Goal: Navigation & Orientation: Find specific page/section

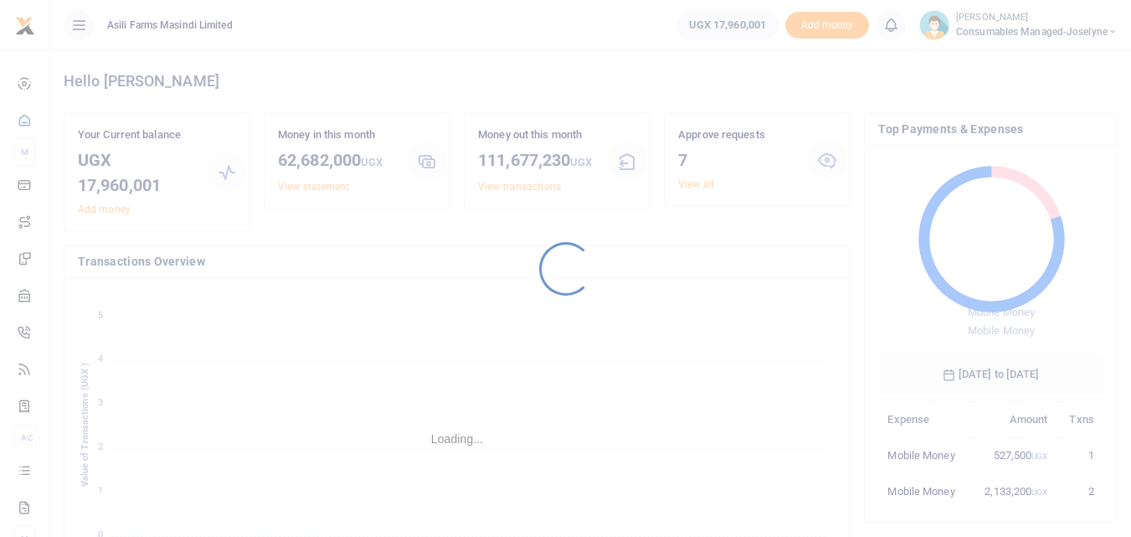
scroll to position [223, 213]
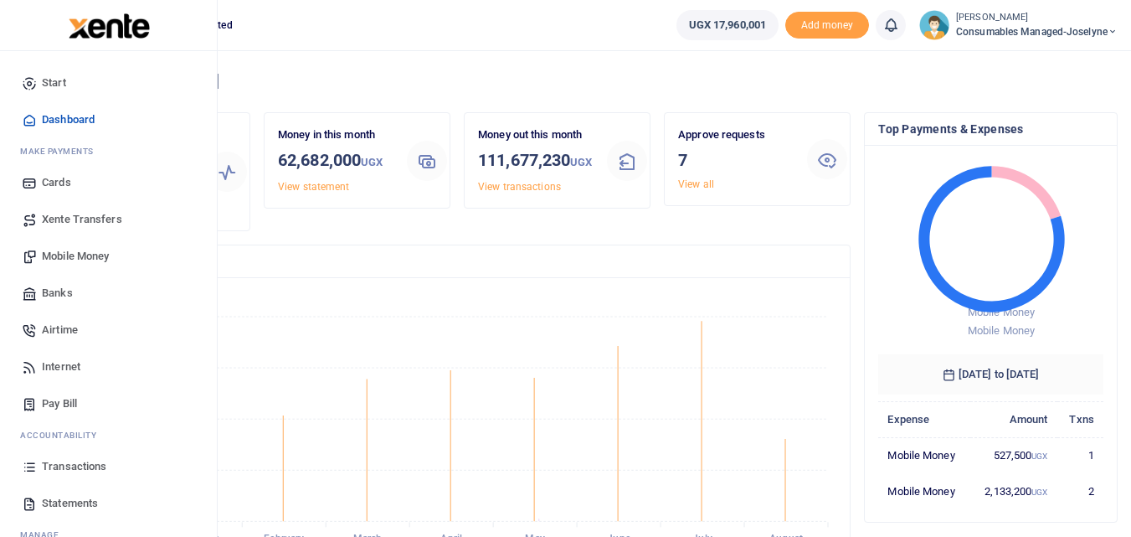
click at [28, 460] on icon at bounding box center [29, 466] width 15 height 15
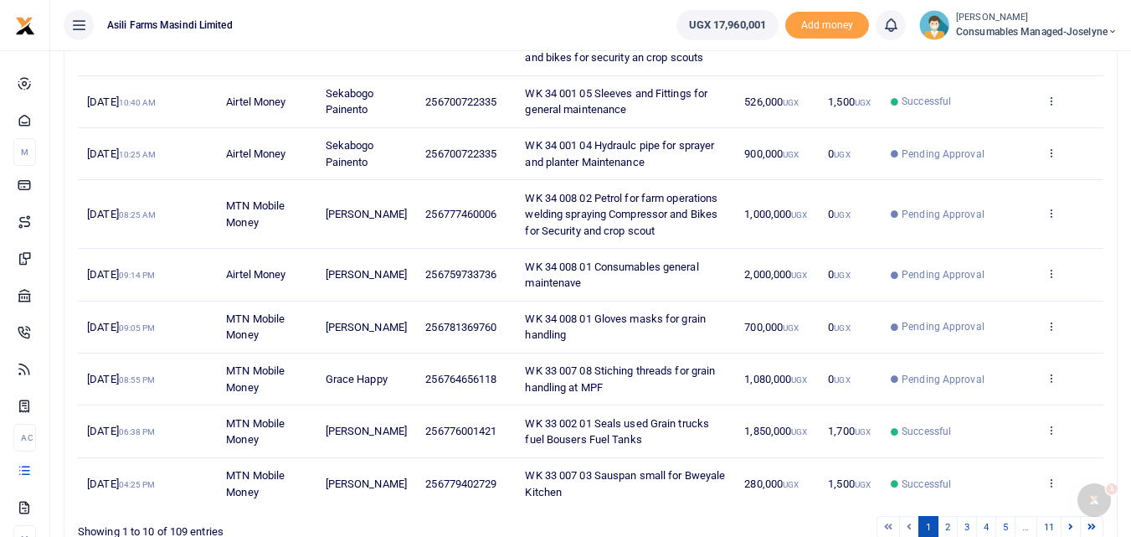
scroll to position [356, 0]
